Goal: Task Accomplishment & Management: Complete application form

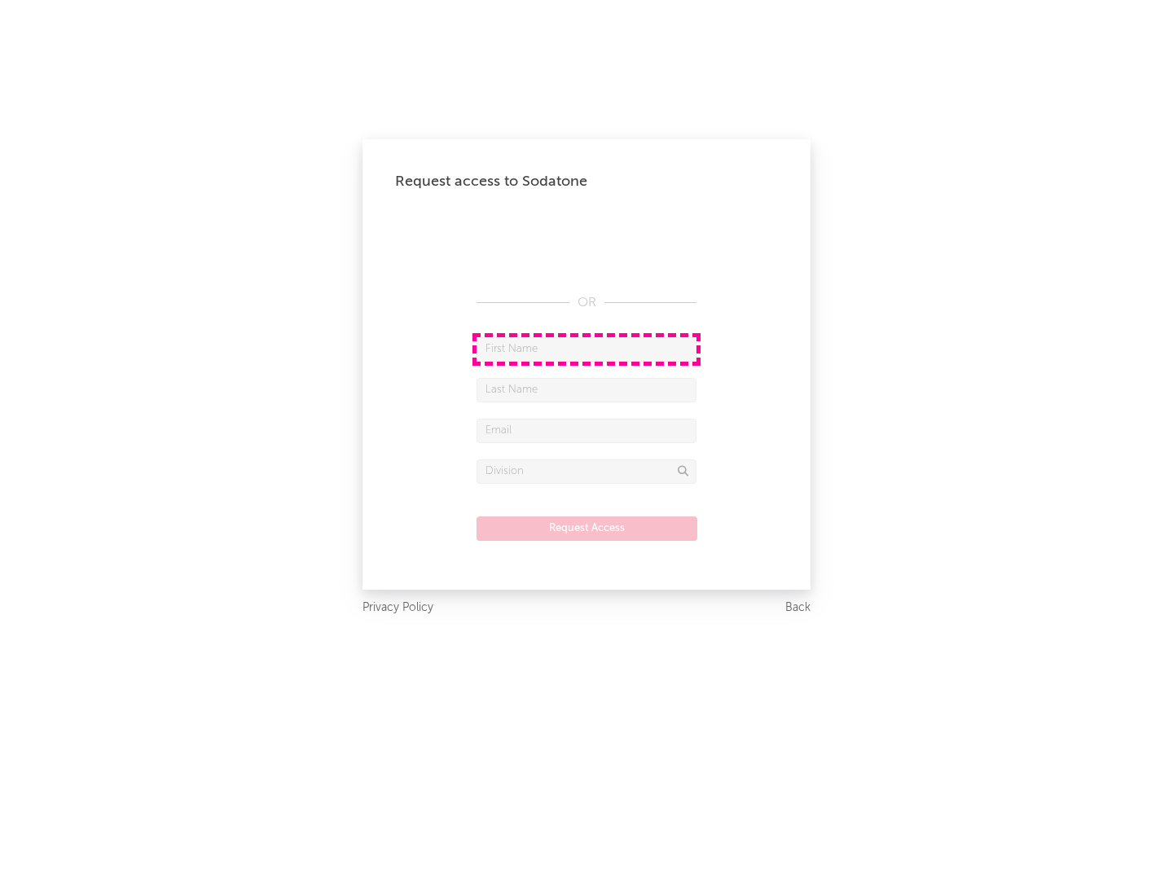
click at [586, 349] on input "text" at bounding box center [586, 349] width 220 height 24
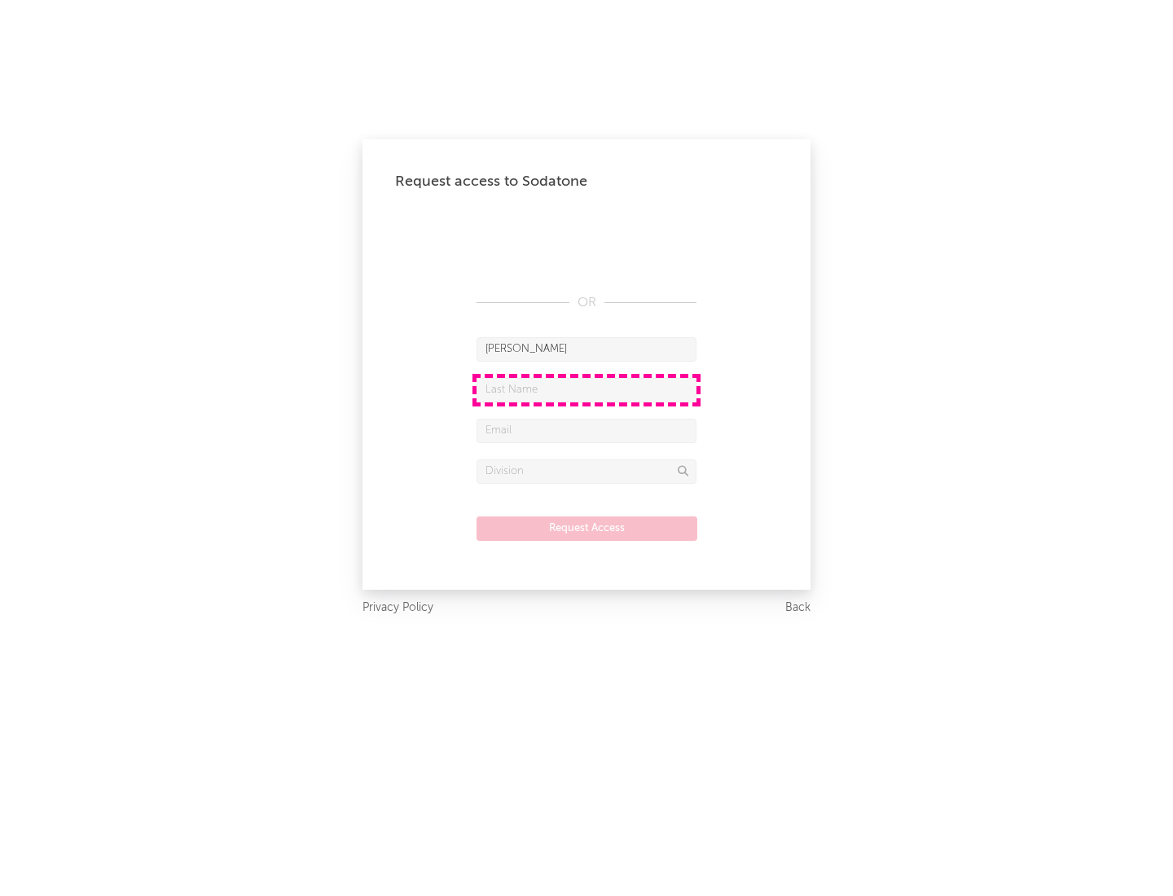
type input "[PERSON_NAME]"
click at [586, 389] on input "text" at bounding box center [586, 390] width 220 height 24
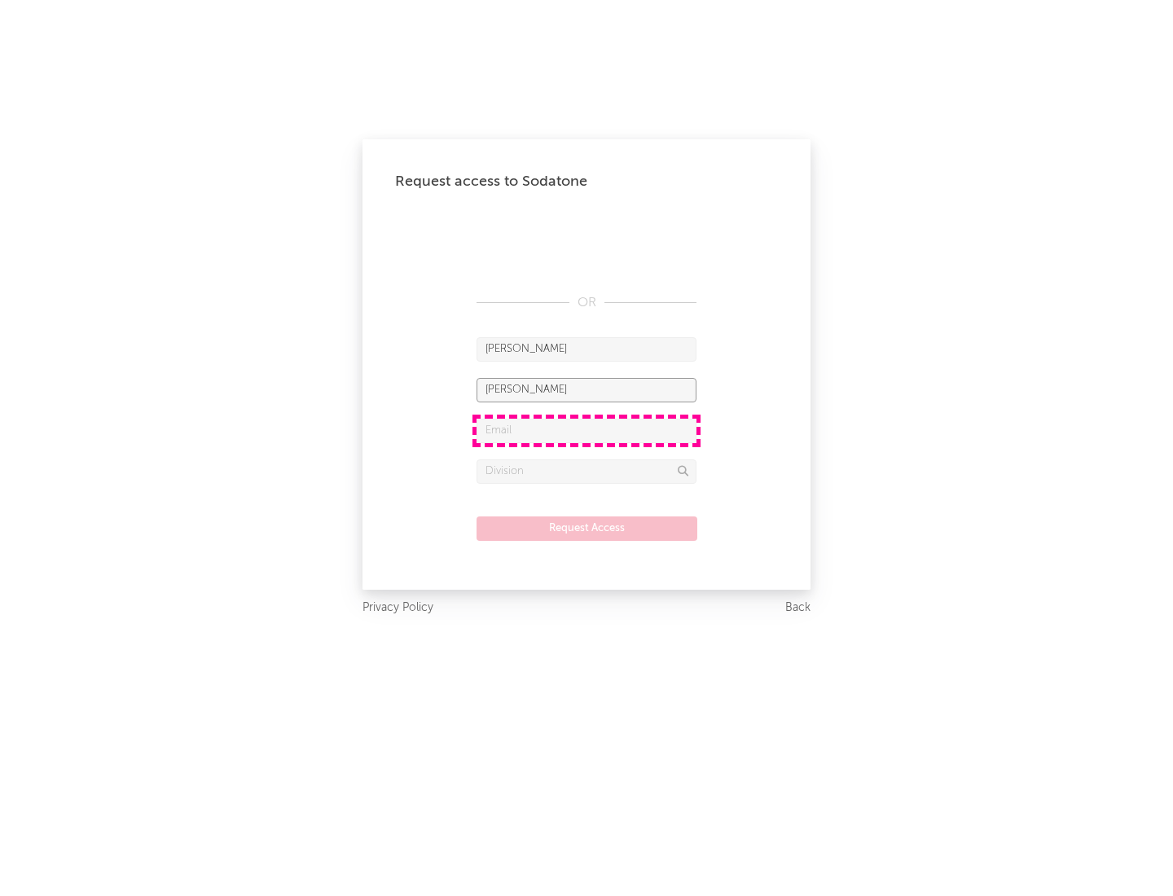
type input "[PERSON_NAME]"
click at [586, 430] on input "text" at bounding box center [586, 431] width 220 height 24
type input "[EMAIL_ADDRESS][DOMAIN_NAME]"
click at [586, 471] on input "text" at bounding box center [586, 471] width 220 height 24
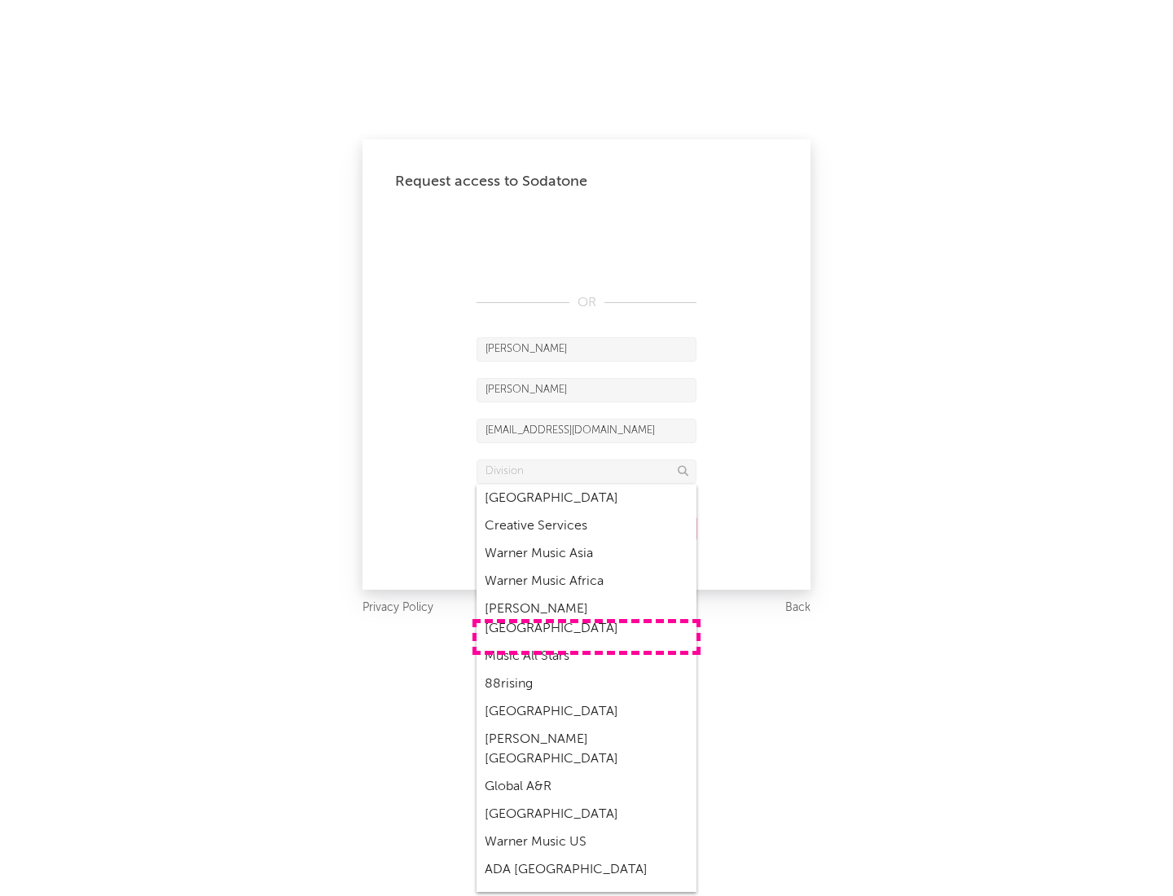
click at [586, 643] on div "Music All Stars" at bounding box center [586, 657] width 220 height 28
type input "Music All Stars"
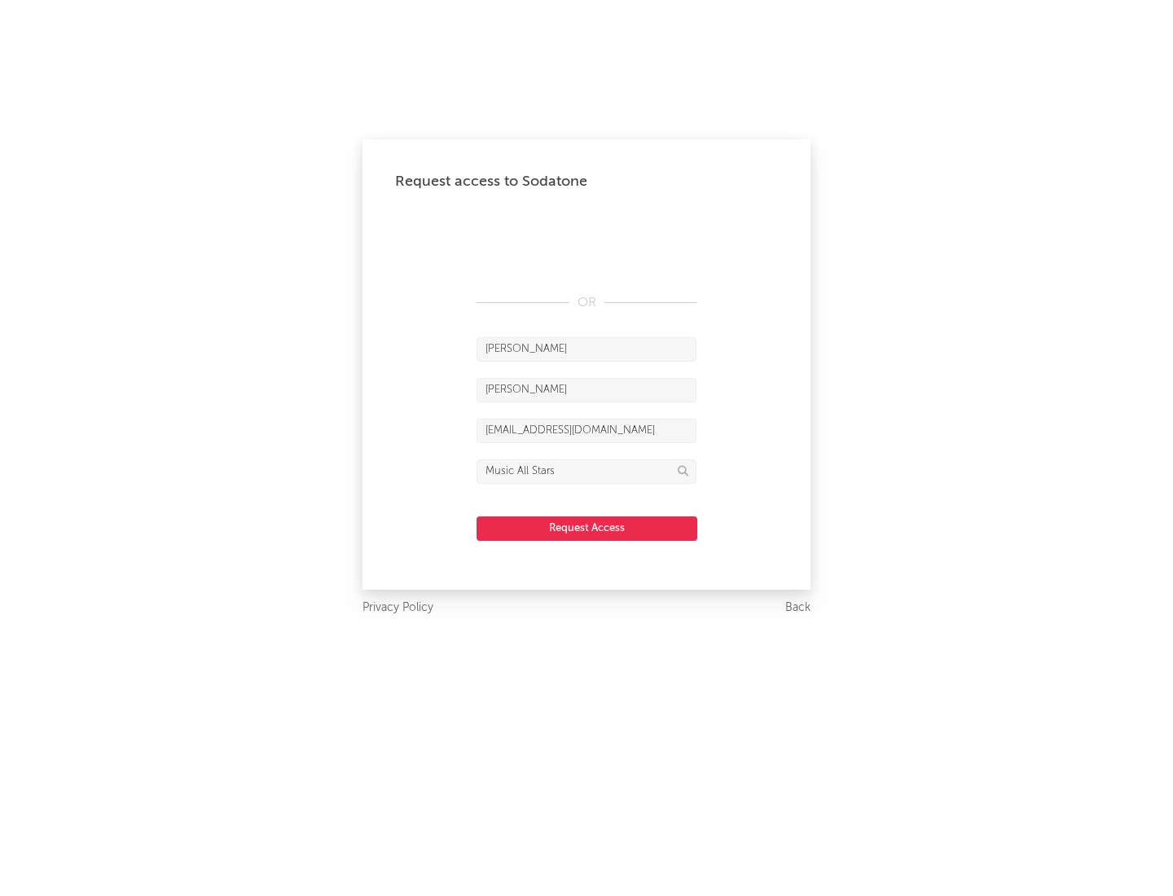
click at [586, 528] on button "Request Access" at bounding box center [586, 528] width 221 height 24
